Goal: Answer question/provide support: Share knowledge or assist other users

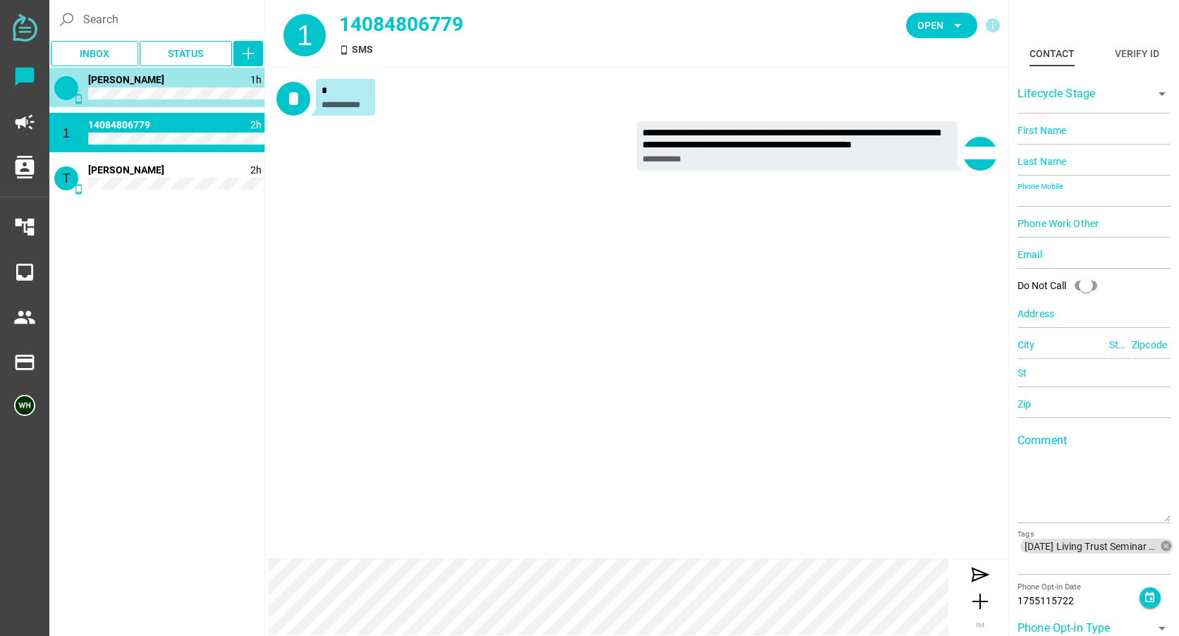
type input "16507843158"
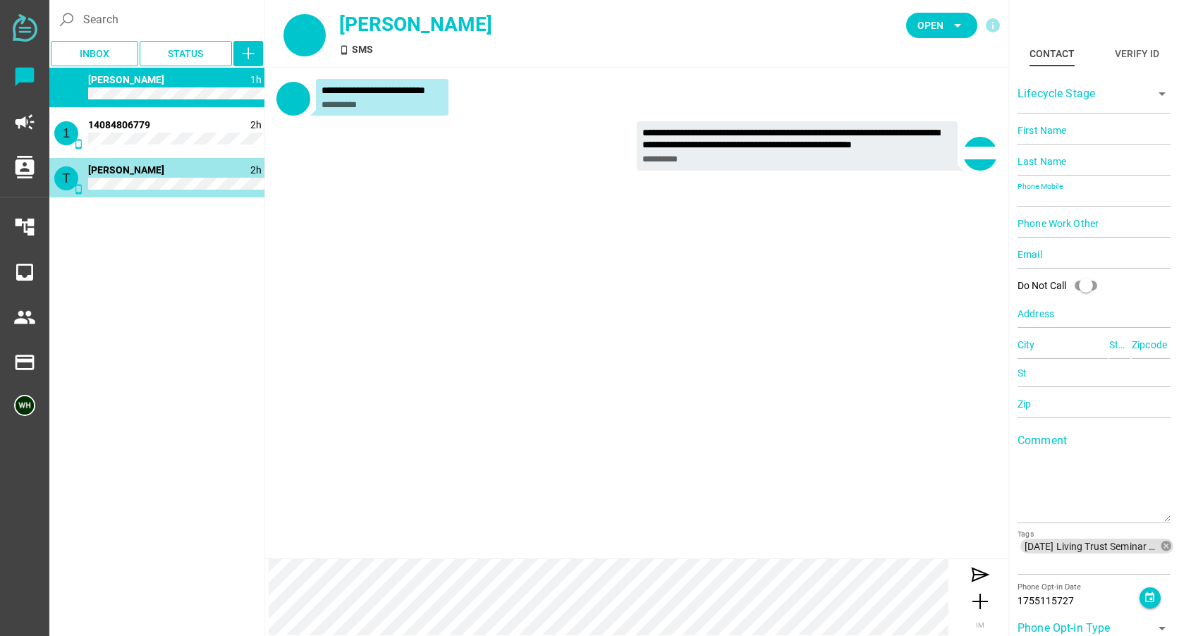
type input "14089662377"
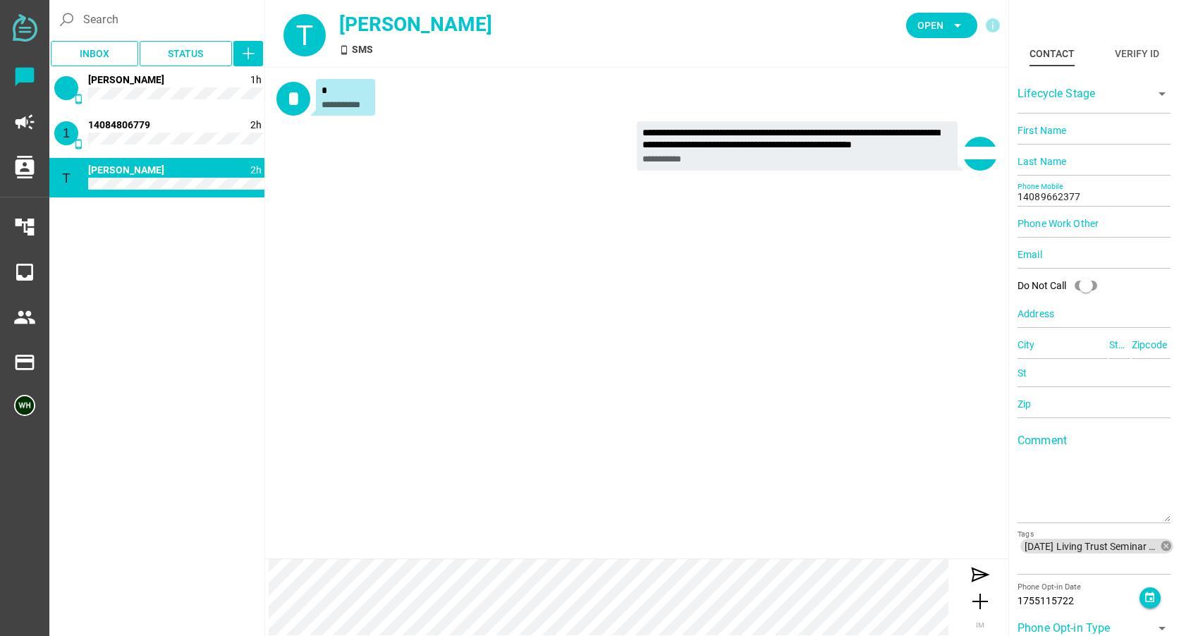
click at [214, 257] on div "phone_android 1h [PERSON_NAME] 1 phone_android 2h [PHONE_NUMBER] T phone_androi…" at bounding box center [156, 351] width 215 height 566
click at [925, 31] on span "Open" at bounding box center [930, 25] width 26 height 17
click at [920, 149] on div "Closed" at bounding box center [937, 156] width 60 height 23
type input "14084806779"
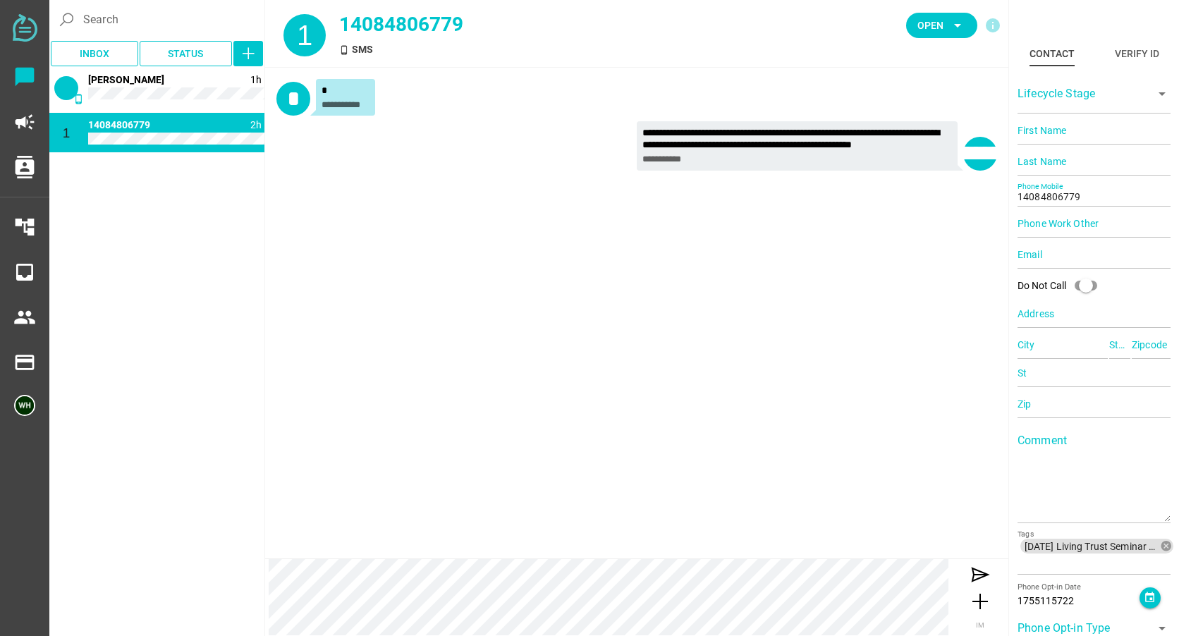
click at [221, 216] on div "T phone_android 2h [PERSON_NAME] Closed phone_android 1h [PERSON_NAME] 1 phone_…" at bounding box center [156, 351] width 215 height 566
click at [944, 28] on span "Open arrow_drop_down" at bounding box center [941, 26] width 49 height 20
click at [923, 150] on div "Closed" at bounding box center [937, 156] width 60 height 23
type input "16507843158"
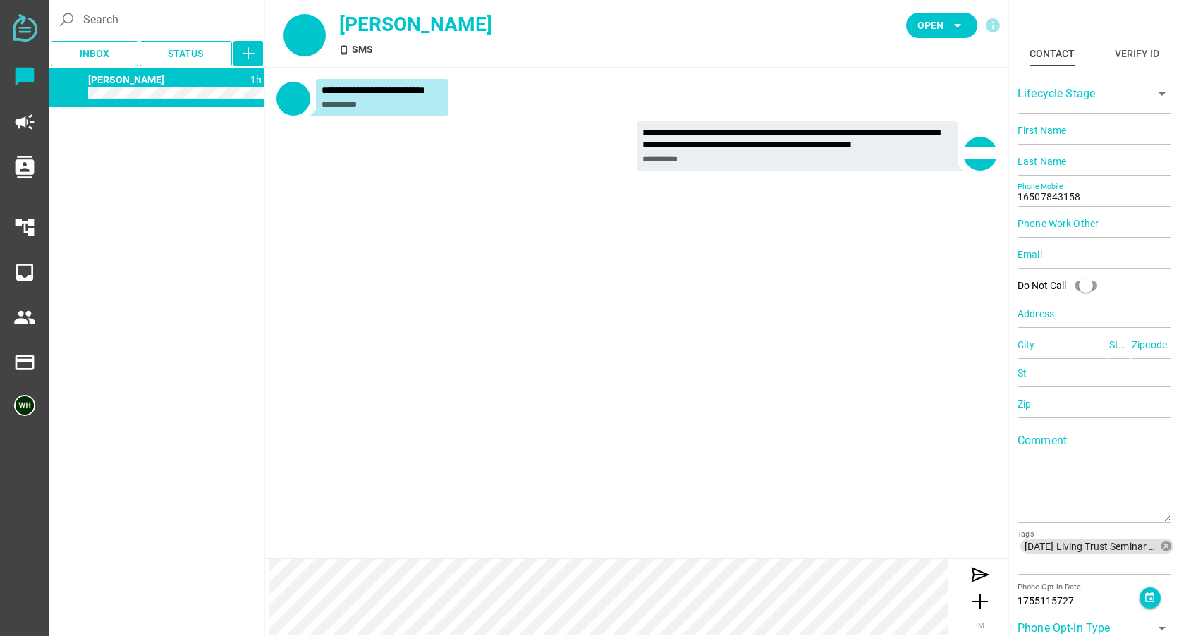
click at [336, 257] on div "**********" at bounding box center [636, 313] width 743 height 491
click at [66, 276] on div "T phone_android 3h [PERSON_NAME] Closed 1 phone_android 2h 14084806779 Closed p…" at bounding box center [156, 351] width 215 height 566
click at [928, 28] on span "Open" at bounding box center [930, 25] width 26 height 17
click at [921, 159] on div "Closed" at bounding box center [937, 157] width 60 height 12
